Goal: Information Seeking & Learning: Compare options

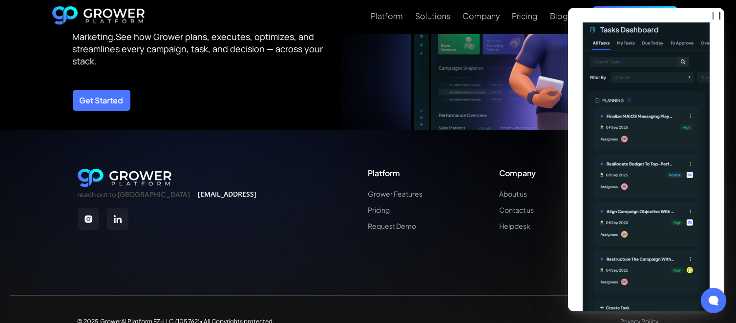
scroll to position [3561, 0]
click at [385, 208] on link "Pricing" at bounding box center [395, 210] width 55 height 8
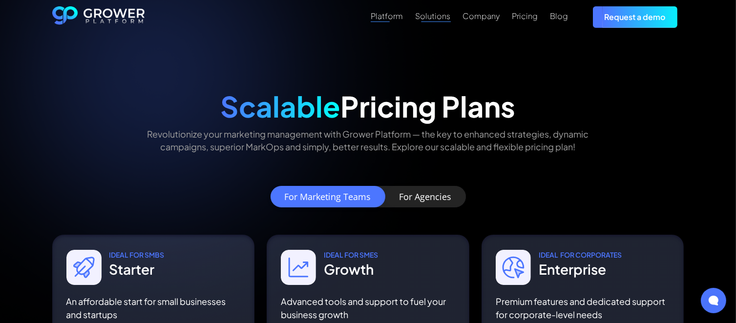
click at [382, 20] on div "Platform" at bounding box center [387, 15] width 32 height 9
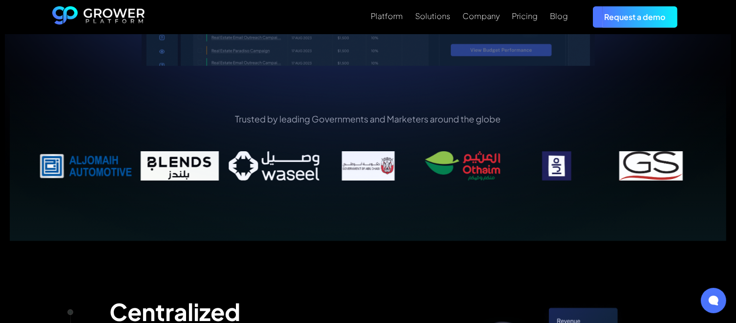
scroll to position [440, 0]
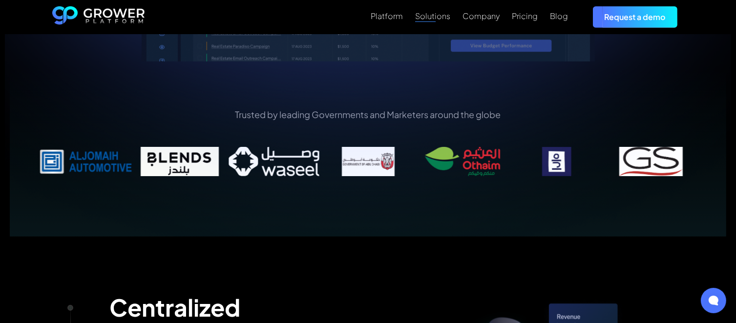
click at [438, 19] on div "Solutions" at bounding box center [433, 15] width 35 height 9
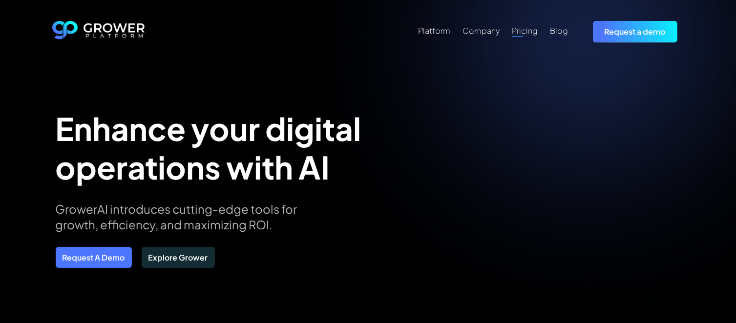
click at [522, 28] on div "Pricing" at bounding box center [526, 30] width 26 height 9
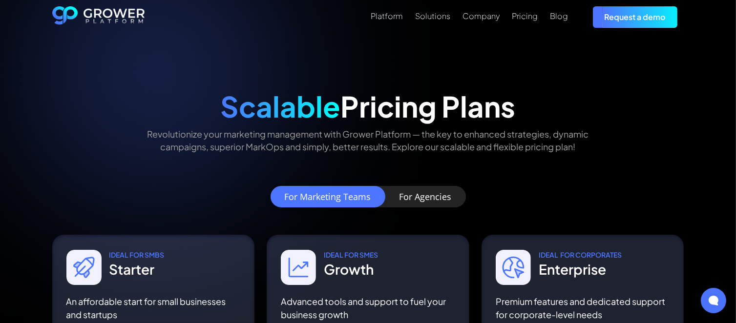
click at [445, 202] on div "For Agencies" at bounding box center [426, 197] width 52 height 10
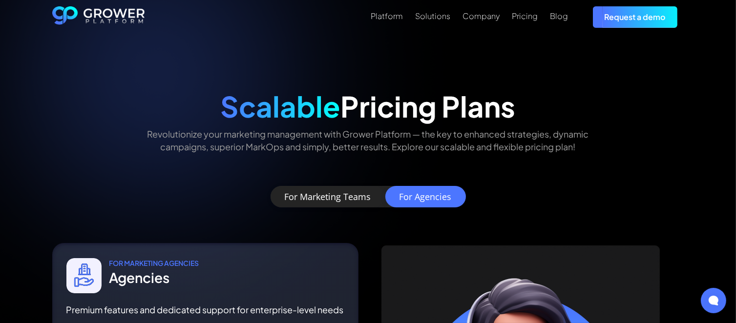
click at [298, 187] on link "For Marketing Teams" at bounding box center [328, 196] width 115 height 21
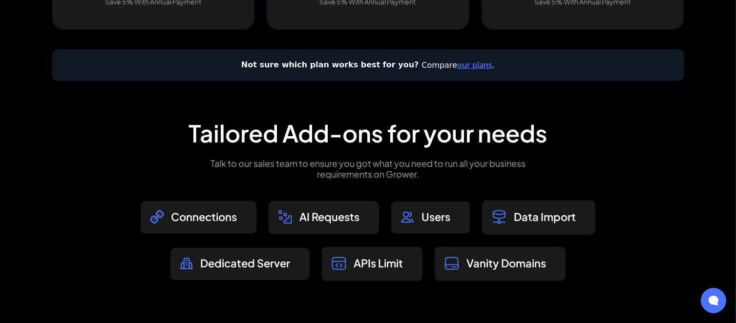
scroll to position [537, 0]
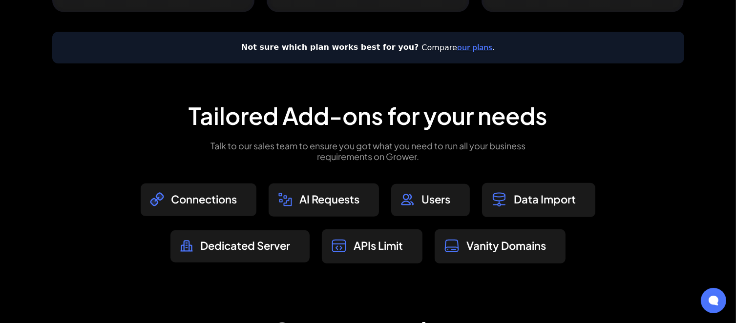
click at [457, 47] on link "our plans" at bounding box center [474, 47] width 35 height 11
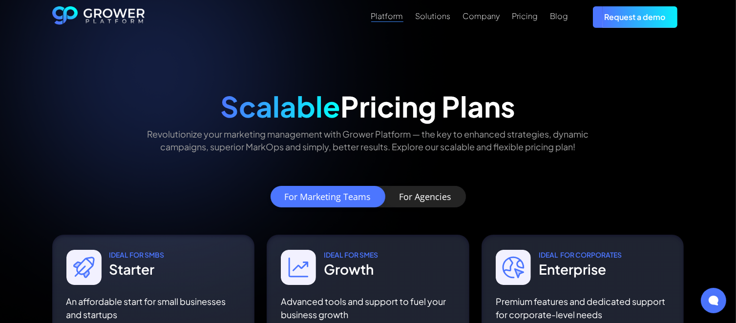
click at [393, 18] on div "Platform" at bounding box center [387, 15] width 32 height 9
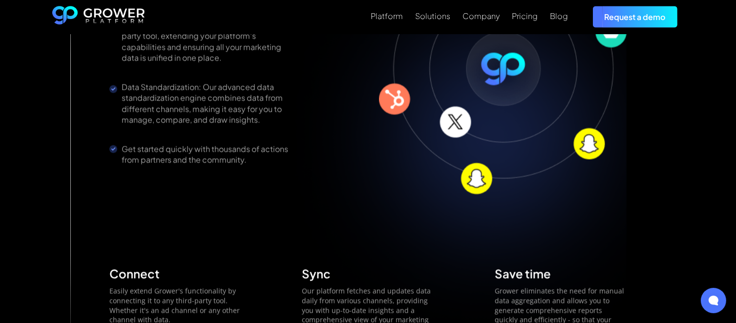
scroll to position [1710, 0]
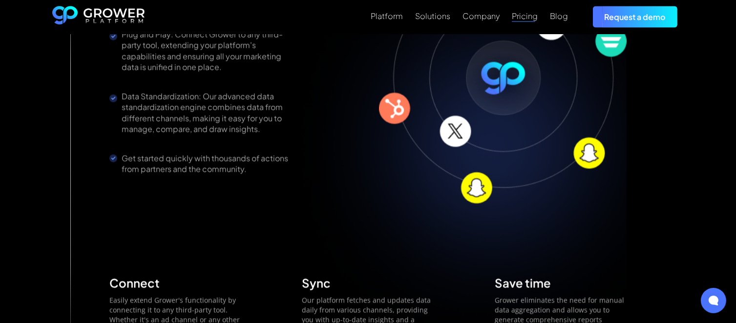
click at [518, 15] on div "Pricing" at bounding box center [526, 15] width 26 height 9
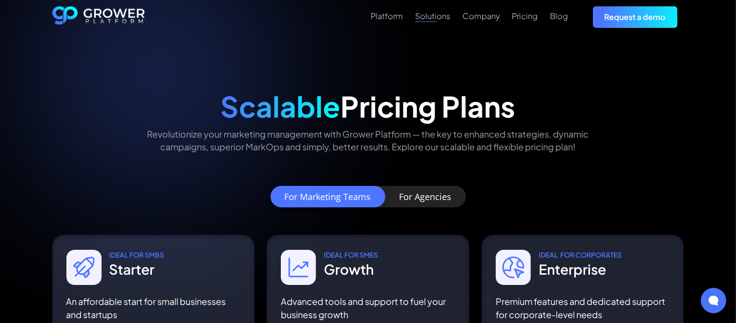
click at [440, 18] on div "Solutions" at bounding box center [433, 15] width 35 height 9
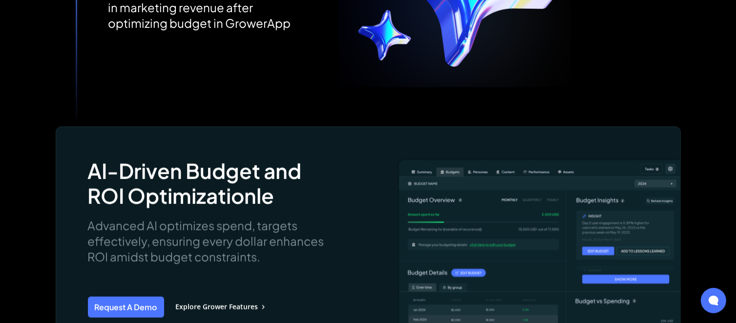
scroll to position [880, 0]
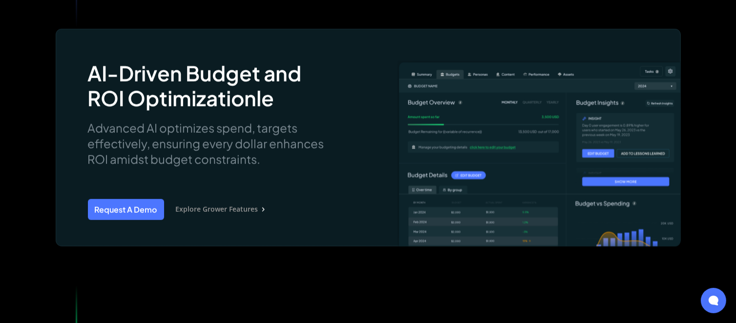
click at [236, 207] on div "Explore Grower Features" at bounding box center [217, 210] width 83 height 8
click at [231, 211] on div "Explore Grower Features" at bounding box center [217, 210] width 83 height 8
click at [251, 211] on div "Explore Grower Features" at bounding box center [217, 210] width 83 height 8
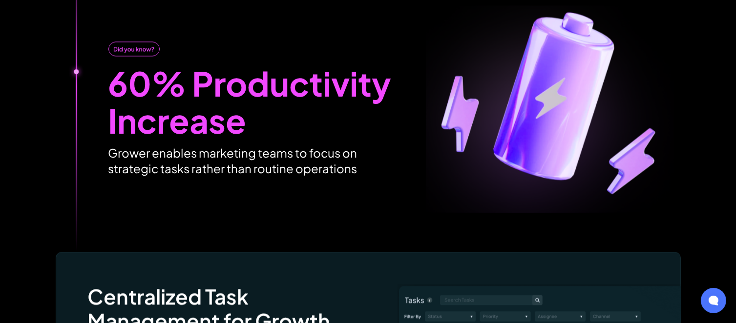
scroll to position [2101, 0]
